Goal: Information Seeking & Learning: Learn about a topic

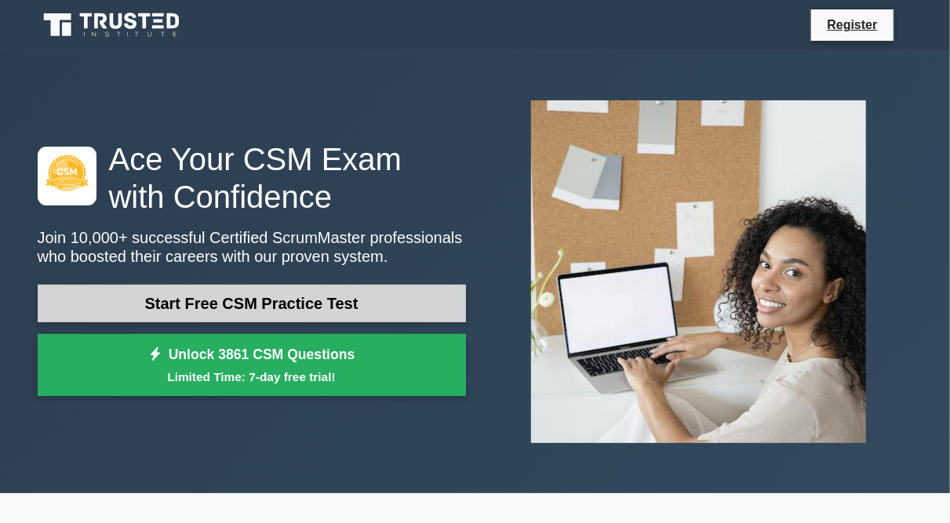
click at [311, 295] on link "Start Free CSM Practice Test" at bounding box center [252, 304] width 428 height 38
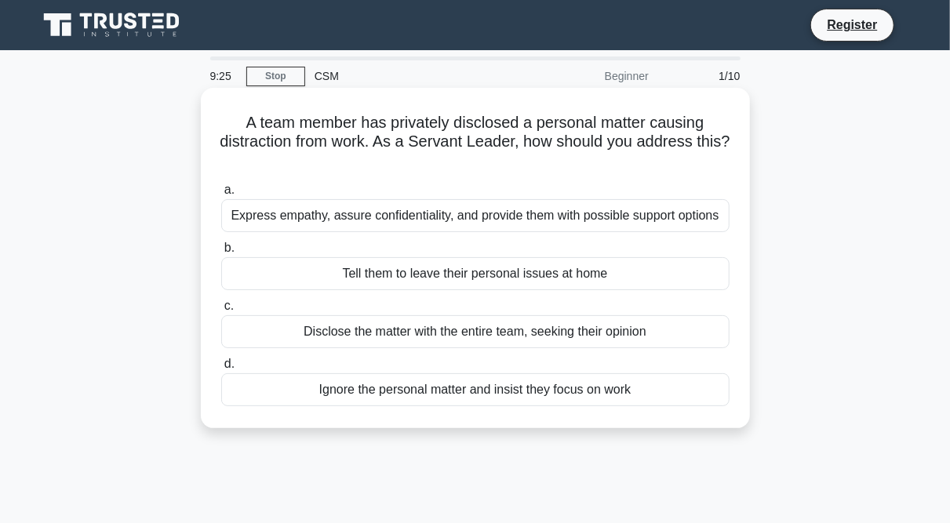
click at [447, 218] on div "Express empathy, assure confidentiality, and provide them with possible support…" at bounding box center [475, 215] width 509 height 33
click at [221, 195] on input "a. Express empathy, assure confidentiality, and provide them with possible supp…" at bounding box center [221, 190] width 0 height 10
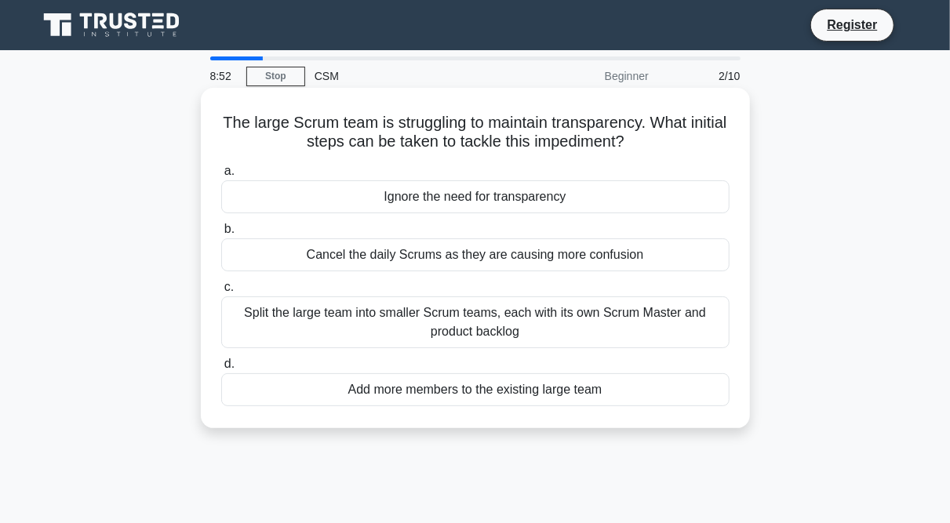
click at [454, 333] on div "Split the large team into smaller Scrum teams, each with its own Scrum Master a…" at bounding box center [475, 323] width 509 height 52
click at [221, 293] on input "c. Split the large team into smaller Scrum teams, each with its own Scrum Maste…" at bounding box center [221, 288] width 0 height 10
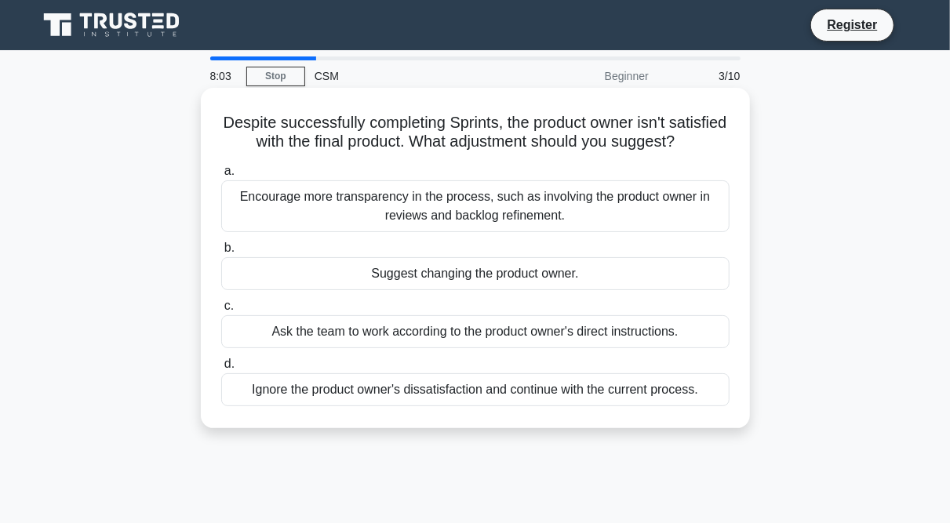
click at [388, 218] on div "Encourage more transparency in the process, such as involving the product owner…" at bounding box center [475, 206] width 509 height 52
click at [221, 177] on input "a. Encourage more transparency in the process, such as involving the product ow…" at bounding box center [221, 171] width 0 height 10
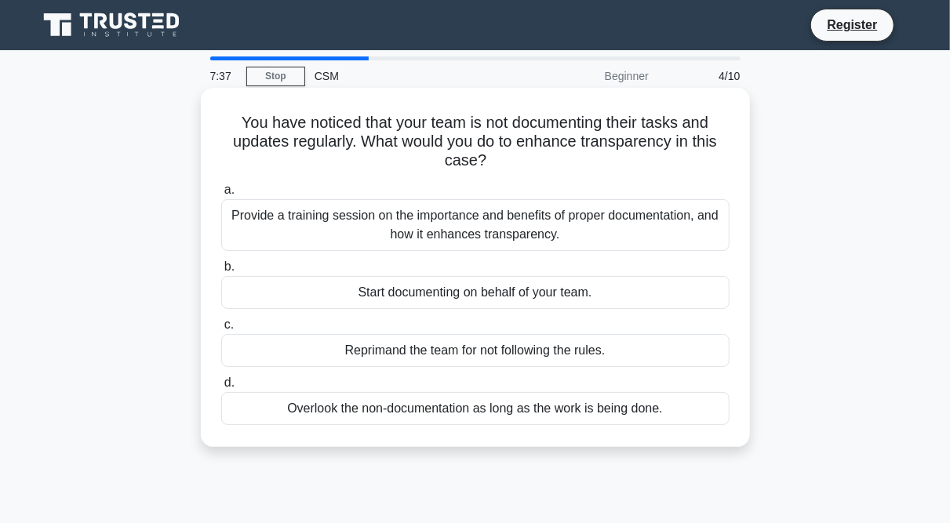
click at [438, 231] on div "Provide a training session on the importance and benefits of proper documentati…" at bounding box center [475, 225] width 509 height 52
click at [221, 195] on input "a. Provide a training session on the importance and benefits of proper document…" at bounding box center [221, 190] width 0 height 10
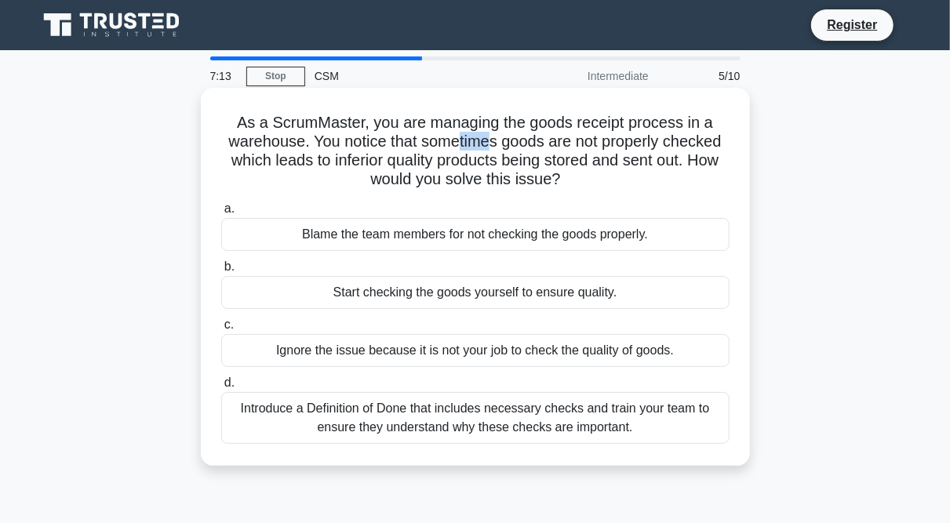
drag, startPoint x: 454, startPoint y: 151, endPoint x: 492, endPoint y: 150, distance: 37.7
click at [492, 150] on h5 "As a ScrumMaster, you are managing the goods receipt process in a warehouse. Yo…" at bounding box center [476, 151] width 512 height 77
click at [316, 188] on h5 "As a ScrumMaster, you are managing the goods receipt process in a warehouse. Yo…" at bounding box center [476, 151] width 512 height 77
click at [370, 401] on div "Introduce a Definition of Done that includes necessary checks and train your te…" at bounding box center [475, 418] width 509 height 52
click at [221, 388] on input "d. Introduce a Definition of Done that includes necessary checks and train your…" at bounding box center [221, 383] width 0 height 10
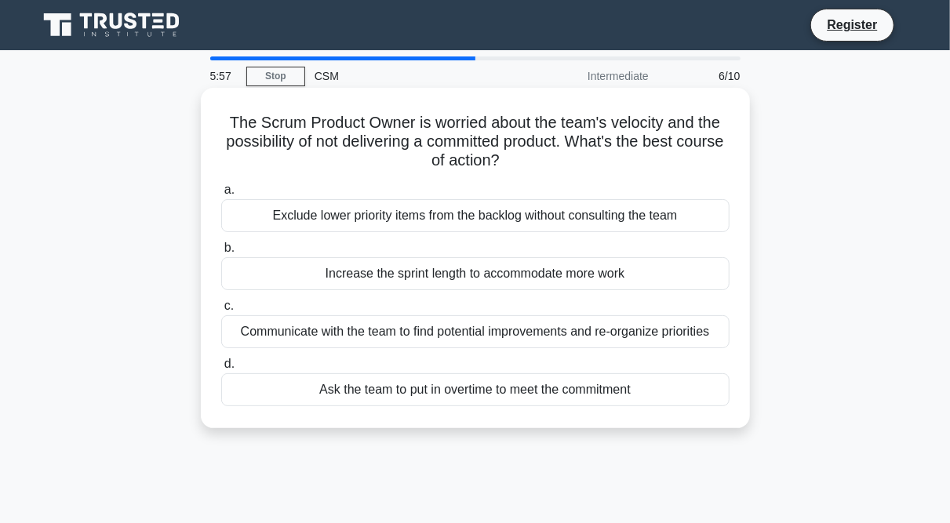
click at [378, 331] on div "Communicate with the team to find potential improvements and re-organize priori…" at bounding box center [475, 331] width 509 height 33
click at [221, 312] on input "c. Communicate with the team to find potential improvements and re-organize pri…" at bounding box center [221, 306] width 0 height 10
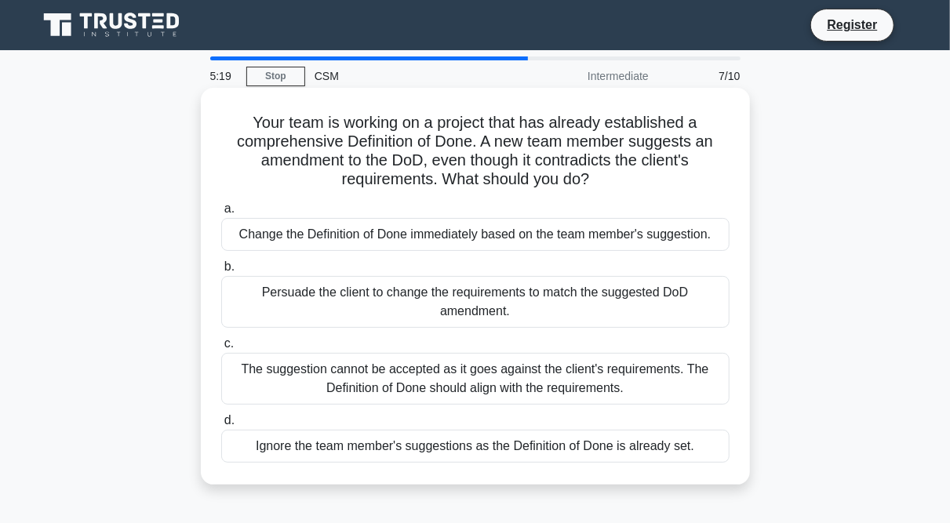
click at [351, 304] on div "Persuade the client to change the requirements to match the suggested DoD amend…" at bounding box center [475, 302] width 509 height 52
click at [221, 272] on input "b. Persuade the client to change the requirements to match the suggested DoD am…" at bounding box center [221, 267] width 0 height 10
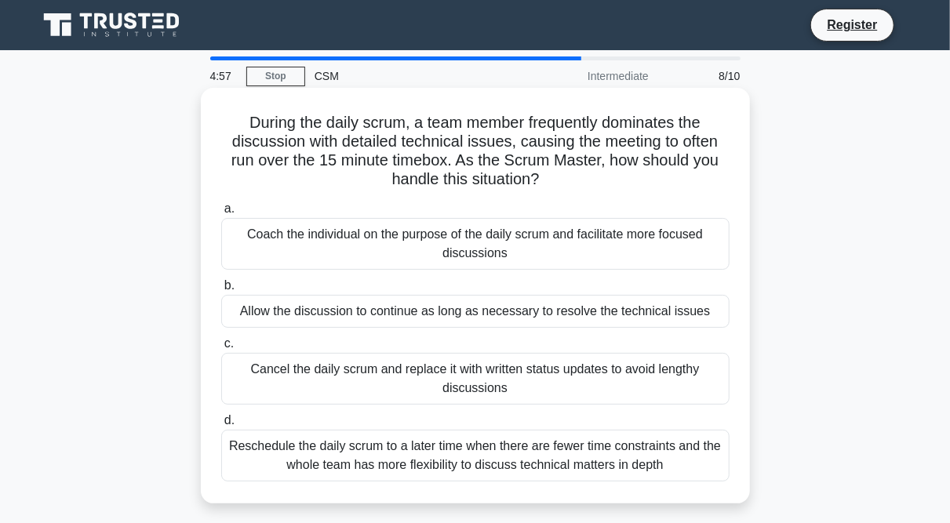
click at [359, 138] on h5 "During the daily scrum, a team member frequently dominates the discussion with …" at bounding box center [476, 151] width 512 height 77
click at [332, 448] on div "Reschedule the daily scrum to a later time when there are fewer time constraint…" at bounding box center [475, 456] width 509 height 52
click at [221, 426] on input "d. Reschedule the daily scrum to a later time when there are fewer time constra…" at bounding box center [221, 421] width 0 height 10
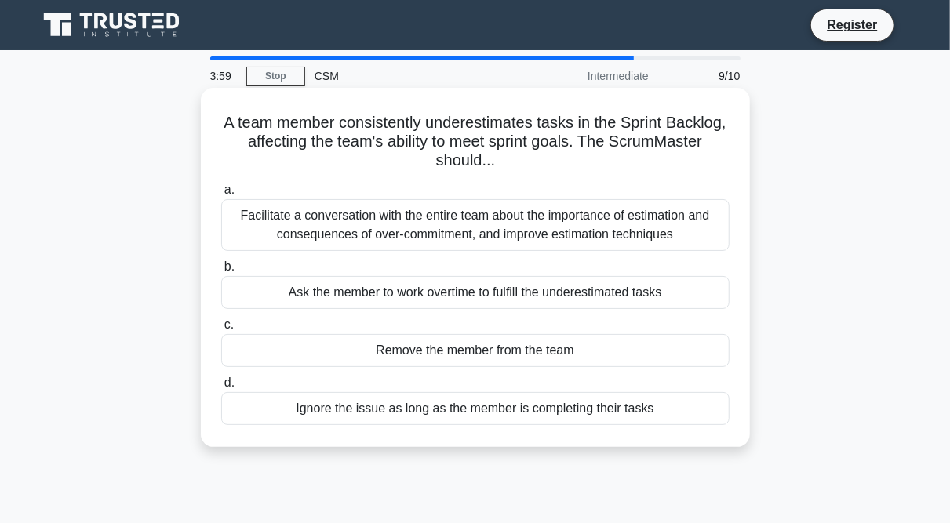
click at [312, 234] on div "Facilitate a conversation with the entire team about the importance of estimati…" at bounding box center [475, 225] width 509 height 52
click at [221, 195] on input "a. Facilitate a conversation with the entire team about the importance of estim…" at bounding box center [221, 190] width 0 height 10
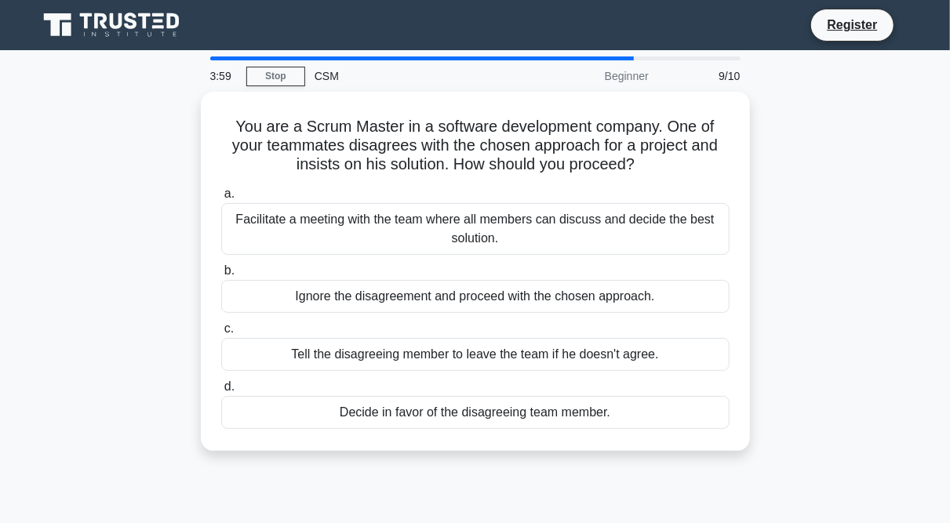
click at [312, 234] on div "Facilitate a meeting with the team where all members can discuss and decide the…" at bounding box center [475, 229] width 509 height 52
click at [221, 199] on input "a. Facilitate a meeting with the team where all members can discuss and decide …" at bounding box center [221, 194] width 0 height 10
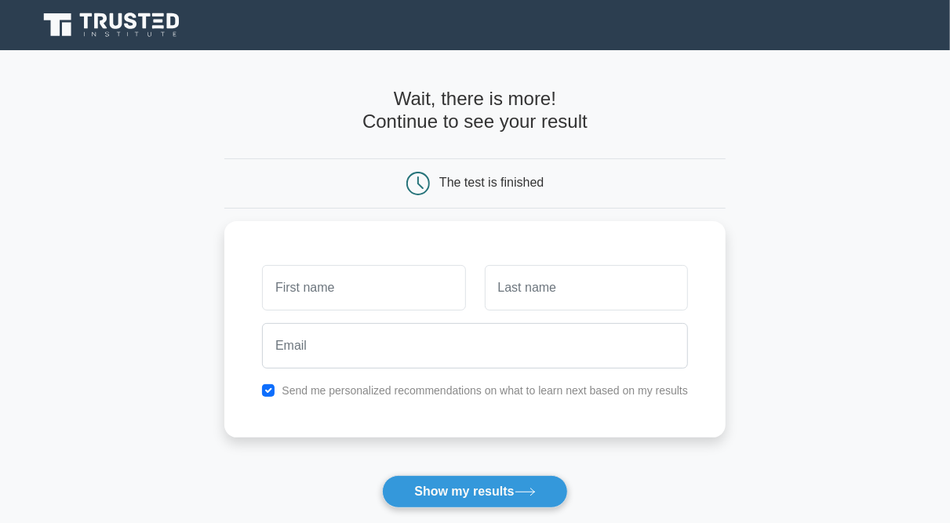
click at [163, 166] on main "Wait, there is more! Continue to see your result The test is finished and the" at bounding box center [475, 332] width 950 height 565
click at [451, 492] on button "Show my results" at bounding box center [474, 492] width 185 height 33
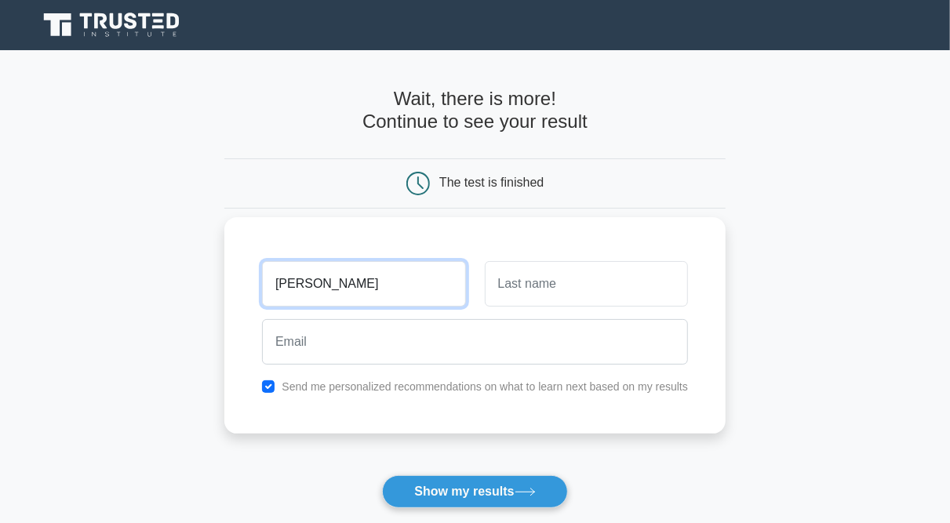
type input "esther"
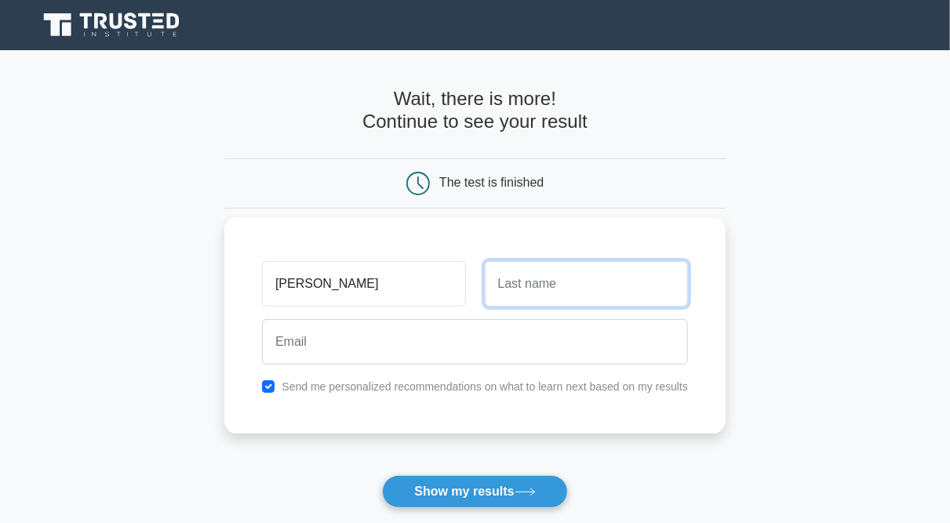
click at [510, 281] on input "text" at bounding box center [586, 284] width 203 height 46
type input "ampong"
click at [352, 366] on div at bounding box center [475, 342] width 445 height 58
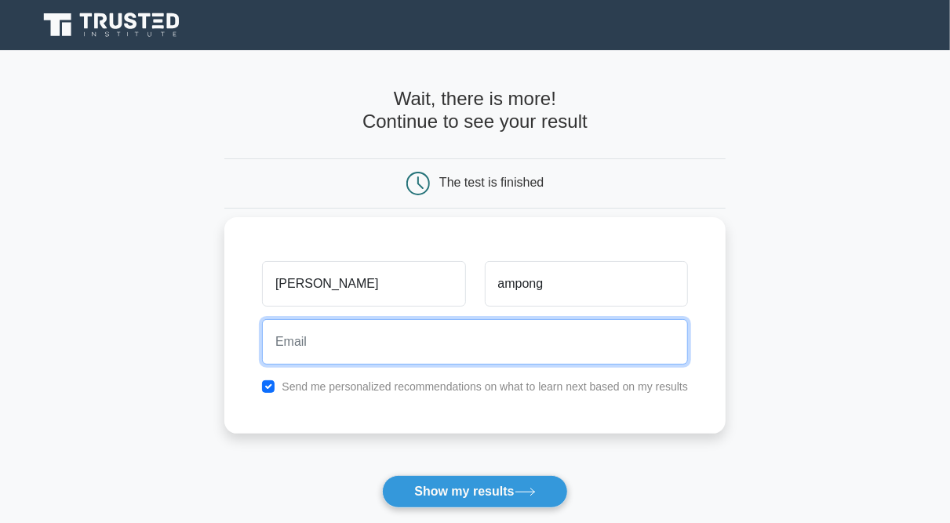
click at [279, 336] on input "email" at bounding box center [475, 342] width 426 height 46
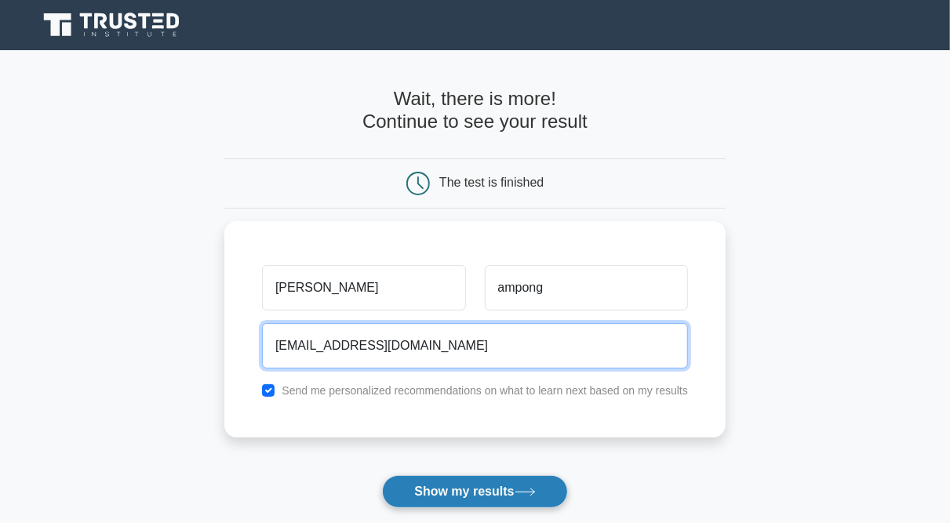
type input "yhaardhinkhi555@gmail.com"
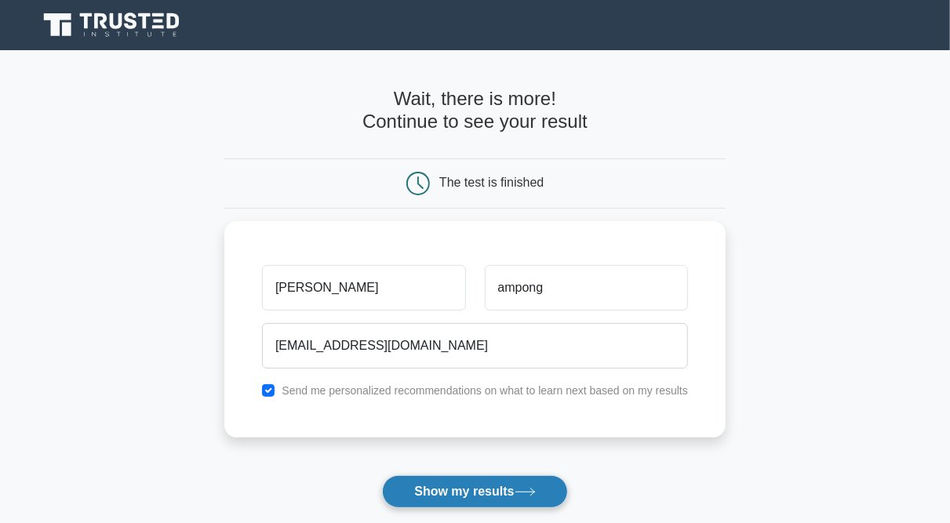
click at [437, 493] on button "Show my results" at bounding box center [474, 492] width 185 height 33
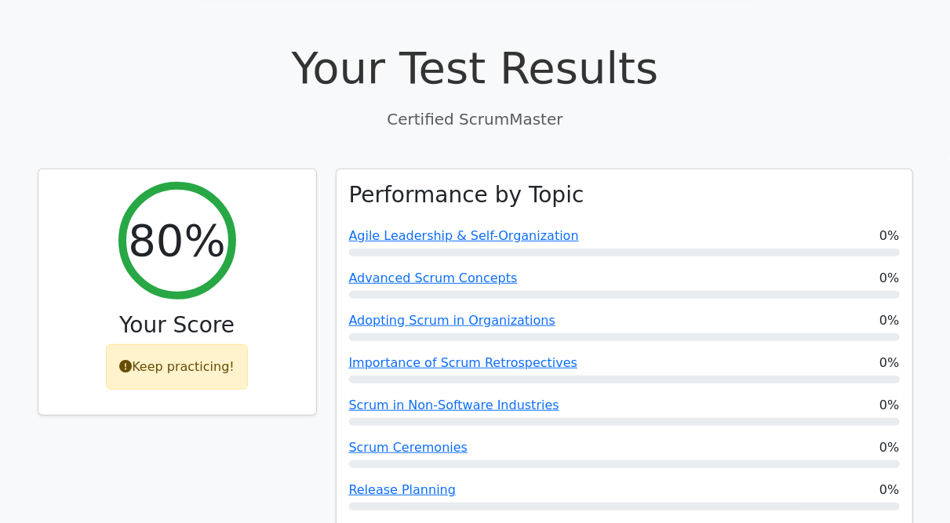
scroll to position [445, 0]
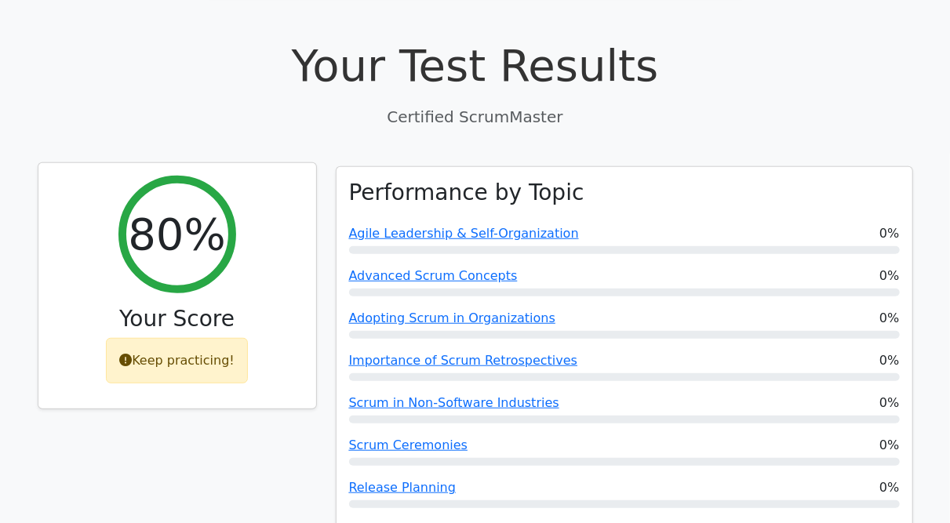
click at [178, 208] on h2 "80%" at bounding box center [176, 234] width 97 height 53
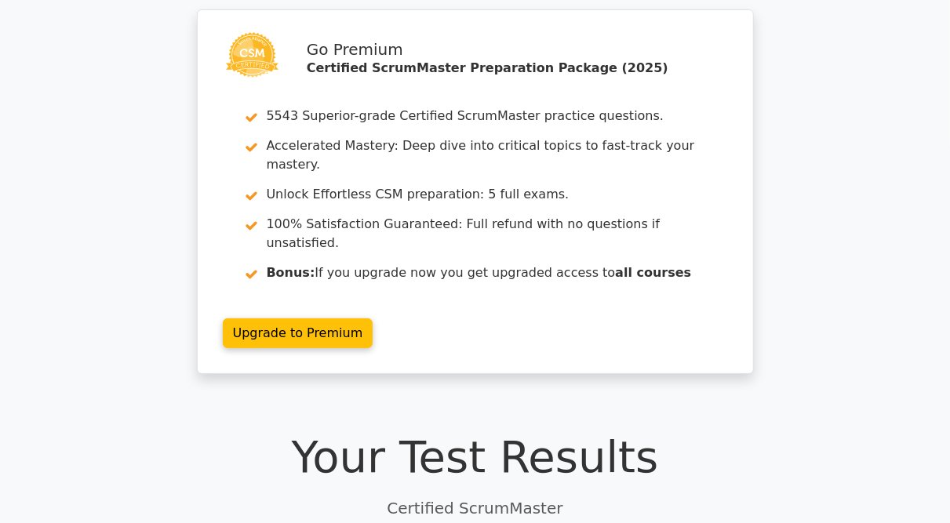
scroll to position [0, 0]
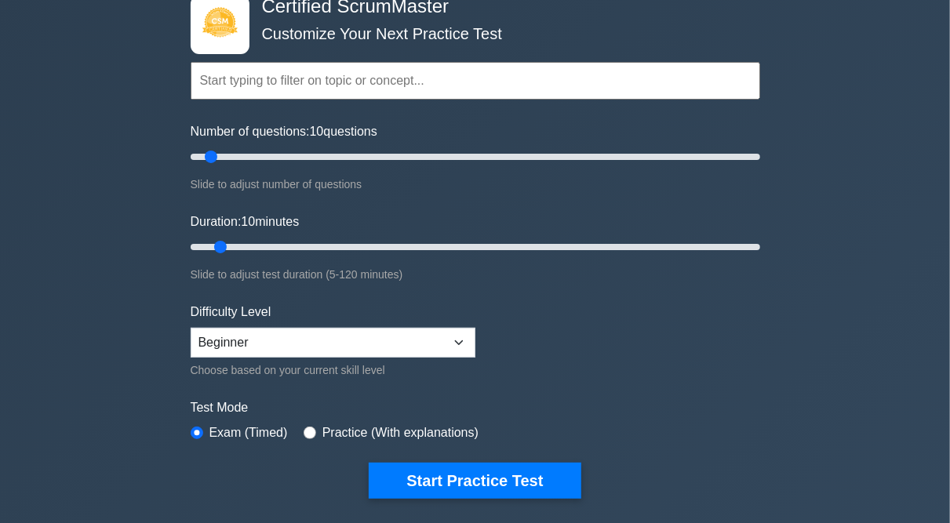
scroll to position [100, 0]
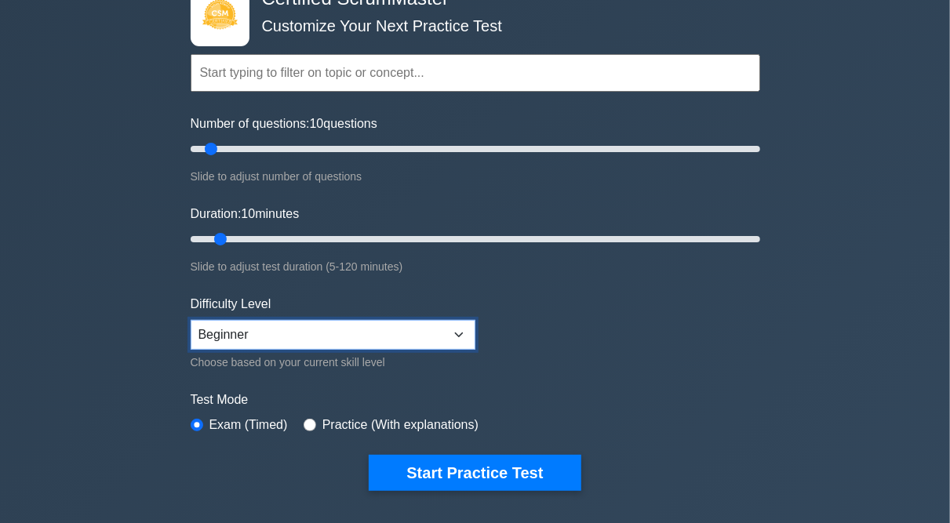
click at [459, 331] on select "Beginner Intermediate Expert" at bounding box center [333, 335] width 285 height 30
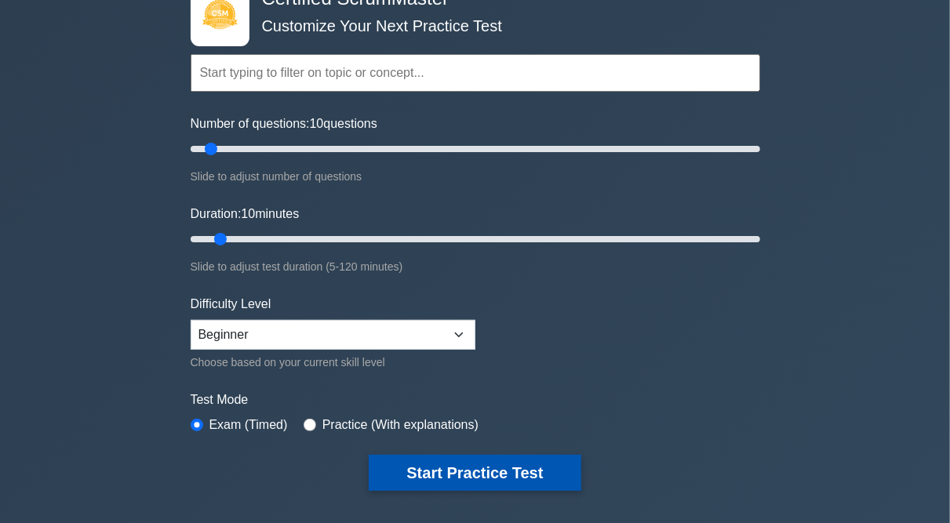
click at [513, 471] on button "Start Practice Test" at bounding box center [475, 473] width 212 height 36
